Goal: Task Accomplishment & Management: Use online tool/utility

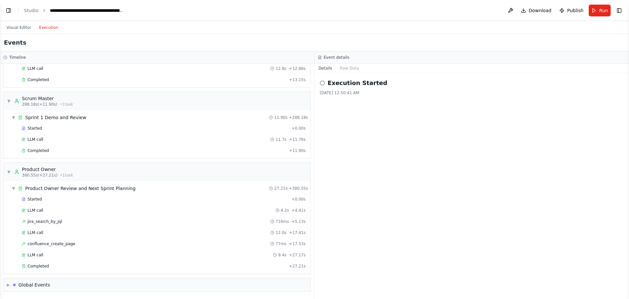
select select "****"
click at [20, 28] on button "Visual Editor" at bounding box center [19, 28] width 32 height 8
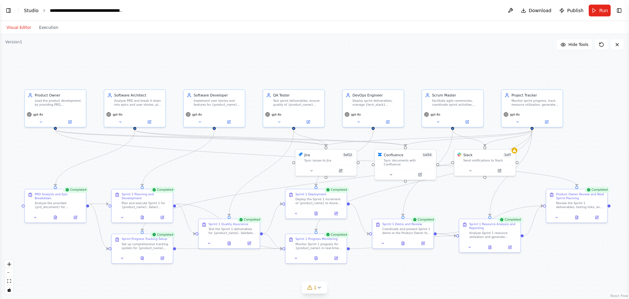
click at [31, 10] on link "Studio" at bounding box center [31, 10] width 15 height 5
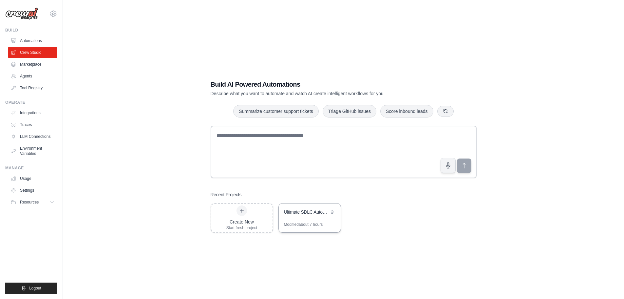
click at [309, 227] on div "Modified about 7 hours" at bounding box center [310, 227] width 62 height 10
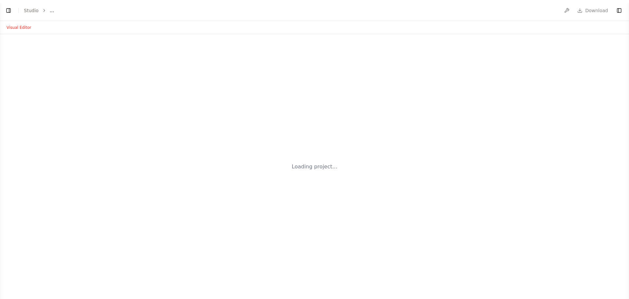
select select "****"
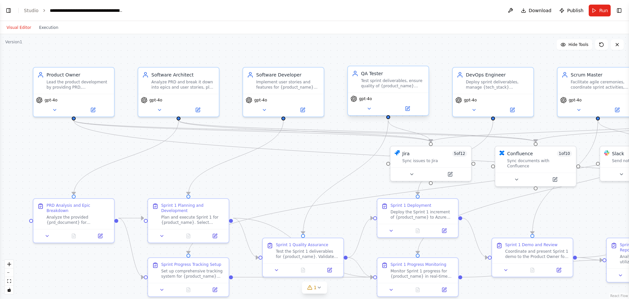
scroll to position [15037, 0]
click at [579, 8] on span "Publish" at bounding box center [575, 10] width 16 height 7
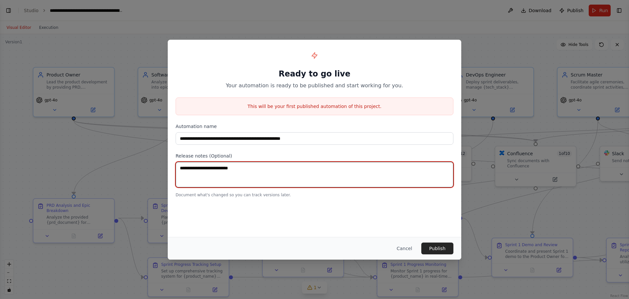
click at [219, 167] on textarea at bounding box center [315, 175] width 278 height 26
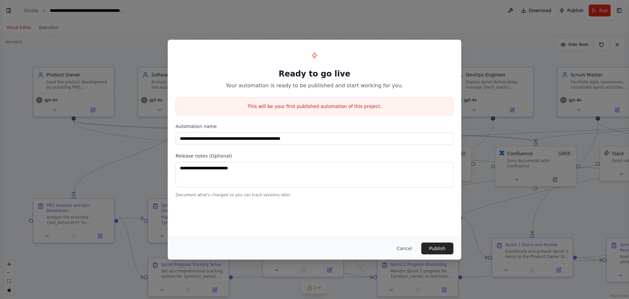
click at [282, 87] on p "Your automation is ready to be published and start working for you." at bounding box center [315, 86] width 278 height 8
click at [340, 87] on p "Your automation is ready to be published and start working for you." at bounding box center [315, 86] width 278 height 8
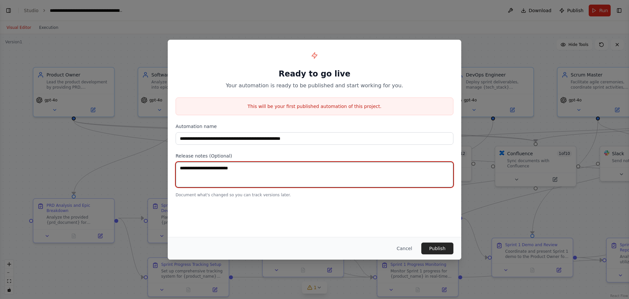
click at [249, 172] on textarea at bounding box center [315, 175] width 278 height 26
drag, startPoint x: 273, startPoint y: 169, endPoint x: 255, endPoint y: 172, distance: 18.6
click at [255, 172] on textarea at bounding box center [315, 175] width 278 height 26
click at [307, 172] on textarea at bounding box center [315, 175] width 278 height 26
type textarea "**********"
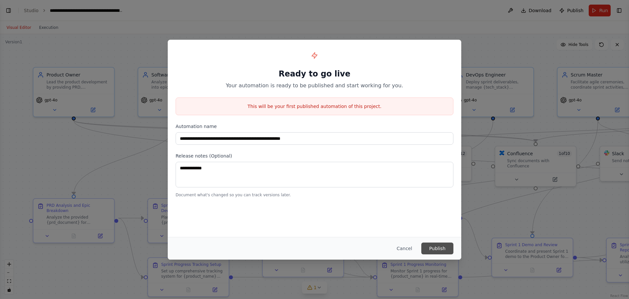
click at [437, 250] on button "Publish" at bounding box center [438, 248] width 32 height 12
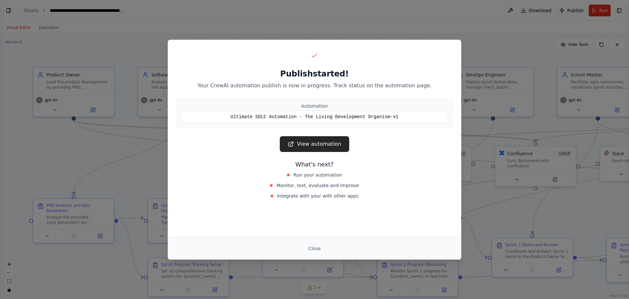
click at [305, 185] on span "Monitor, test, evaluate and improve" at bounding box center [318, 185] width 82 height 7
drag, startPoint x: 305, startPoint y: 185, endPoint x: 300, endPoint y: 197, distance: 12.8
click at [304, 186] on span "Monitor, test, evaluate and improve" at bounding box center [318, 185] width 82 height 7
click at [300, 197] on span "Integrate with your with other apps" at bounding box center [318, 195] width 82 height 7
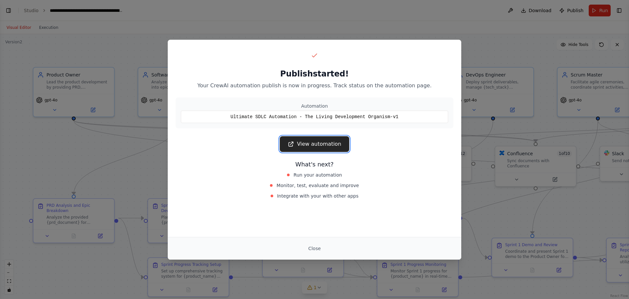
click at [314, 142] on link "View automation" at bounding box center [314, 144] width 69 height 16
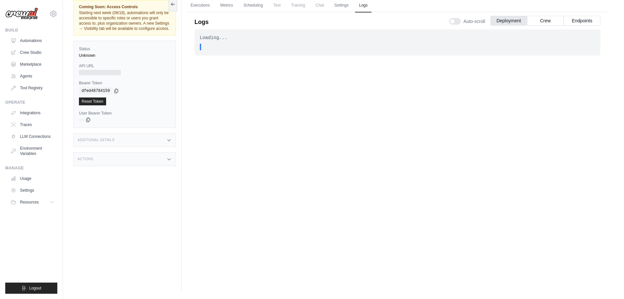
drag, startPoint x: 395, startPoint y: 144, endPoint x: 346, endPoint y: 161, distance: 51.8
click at [346, 161] on div "Loading... . . ." at bounding box center [398, 144] width 406 height 230
drag, startPoint x: 309, startPoint y: 159, endPoint x: 272, endPoint y: 187, distance: 46.8
click at [272, 187] on div "Loading... . . ." at bounding box center [398, 144] width 406 height 230
click at [206, 48] on div ". . ." at bounding box center [400, 47] width 392 height 7
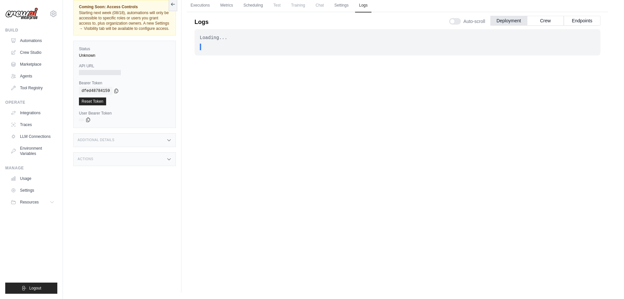
click at [206, 48] on div ". . ." at bounding box center [400, 47] width 392 height 7
click at [225, 80] on div "Loading... . . ." at bounding box center [398, 144] width 406 height 230
